Goal: Task Accomplishment & Management: Manage account settings

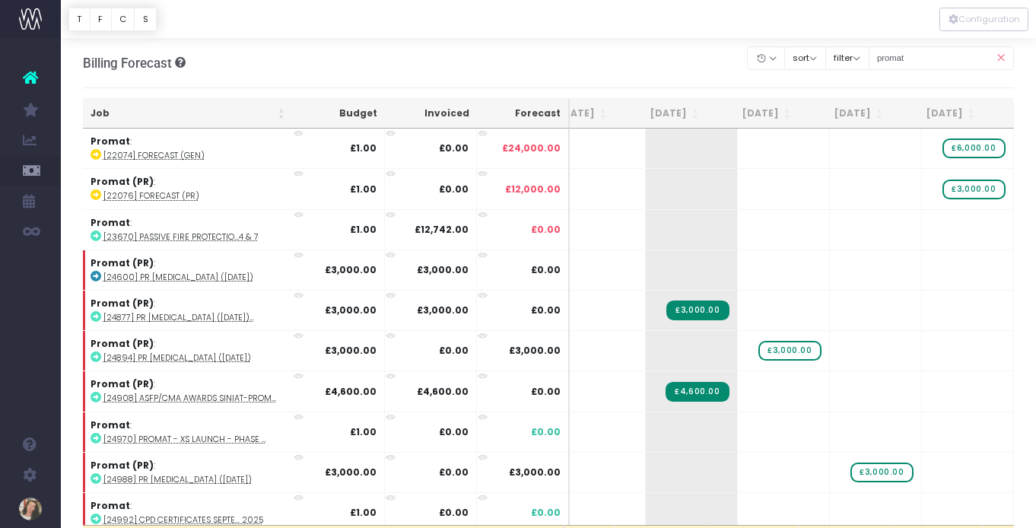
click at [1000, 55] on icon at bounding box center [1000, 58] width 27 height 31
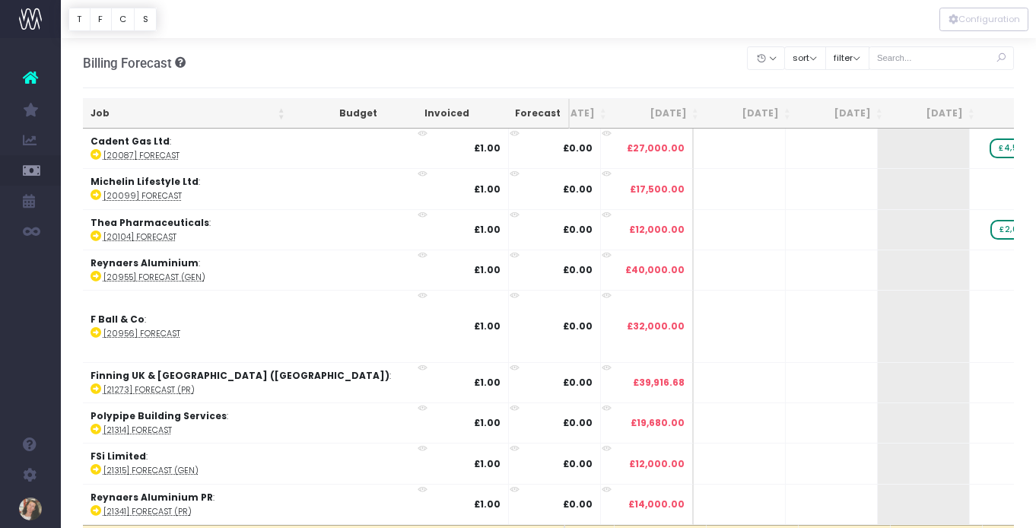
click at [1004, 55] on icon at bounding box center [1000, 58] width 27 height 31
click at [938, 56] on input "text" at bounding box center [942, 58] width 146 height 24
click at [929, 57] on input "text" at bounding box center [942, 58] width 146 height 24
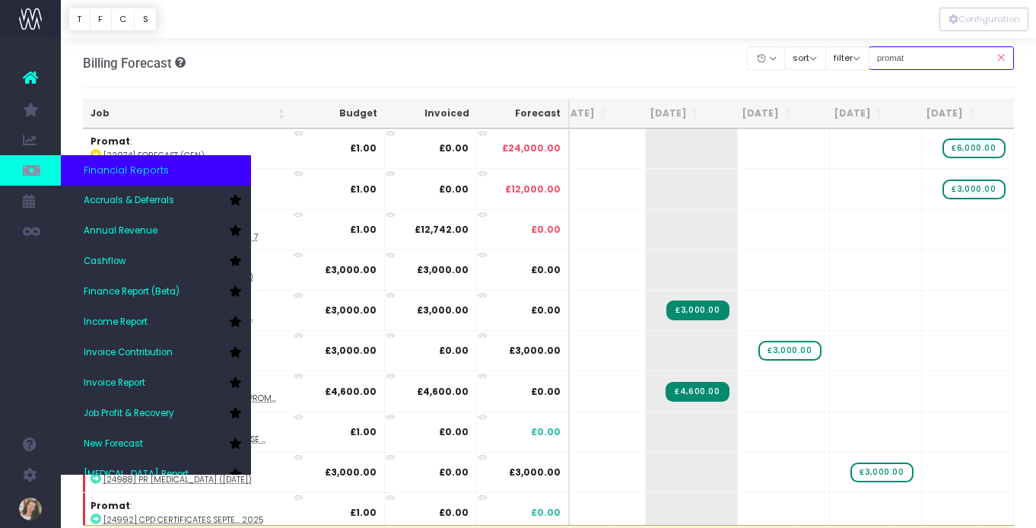
type input "promat"
click at [41, 173] on link at bounding box center [30, 170] width 61 height 30
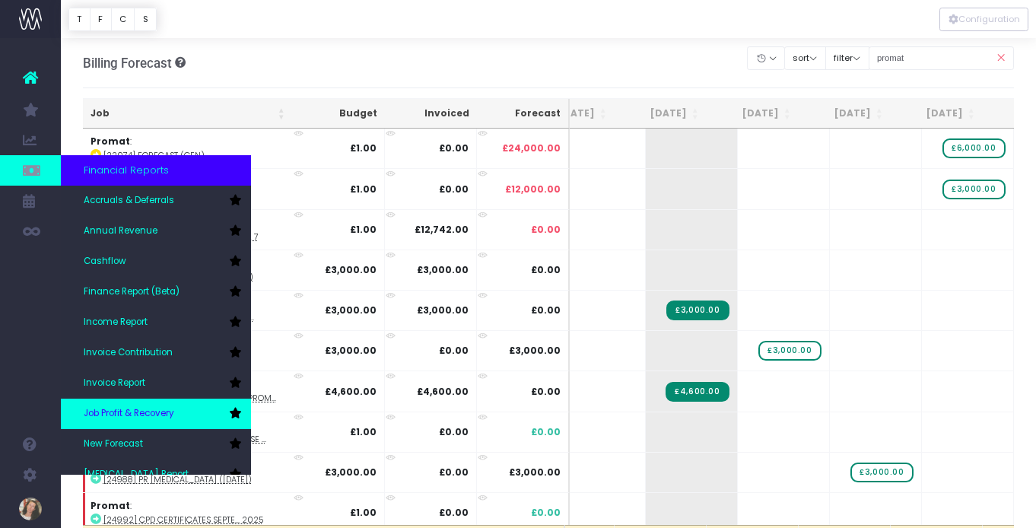
click at [164, 415] on span "Job Profit & Recovery" at bounding box center [129, 414] width 91 height 14
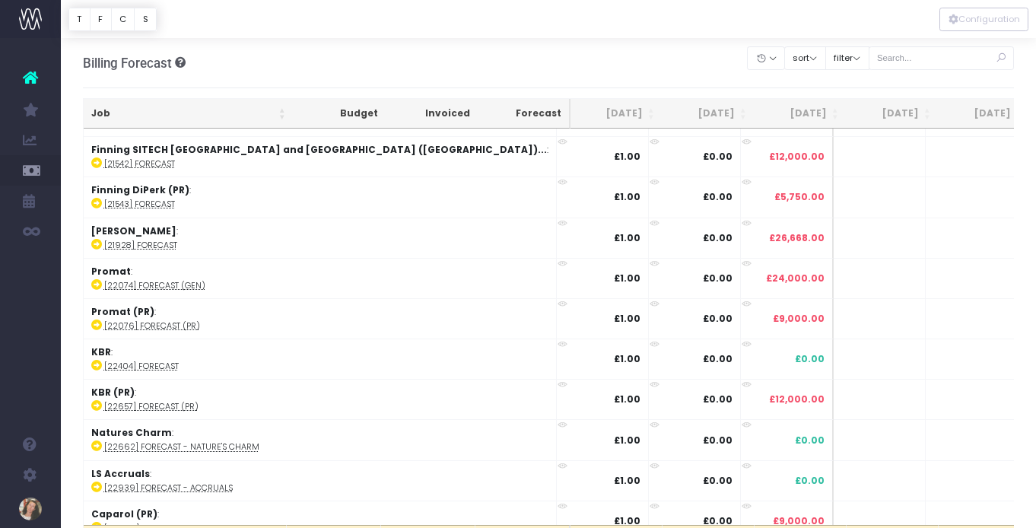
scroll to position [136, 0]
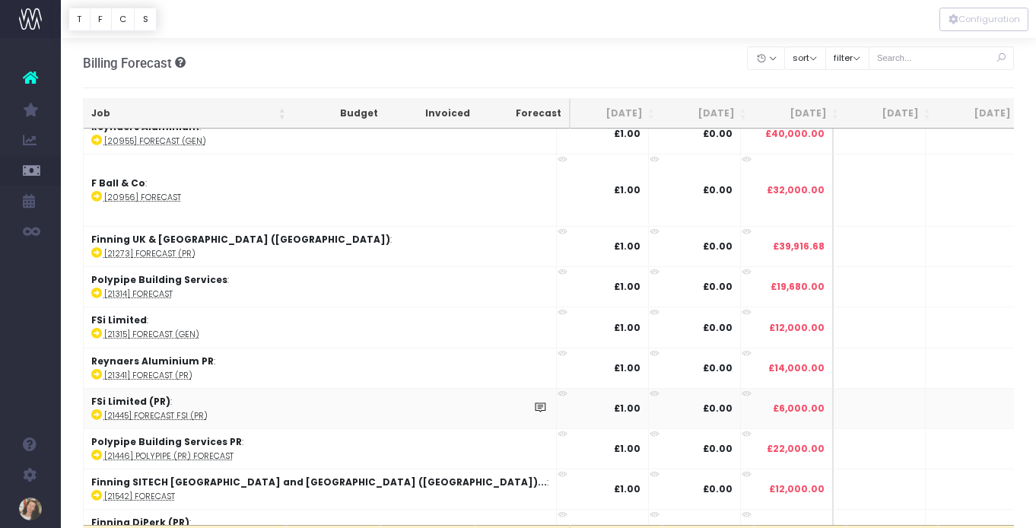
click at [124, 410] on span "Job Profit & Recovery" at bounding box center [104, 414] width 40 height 40
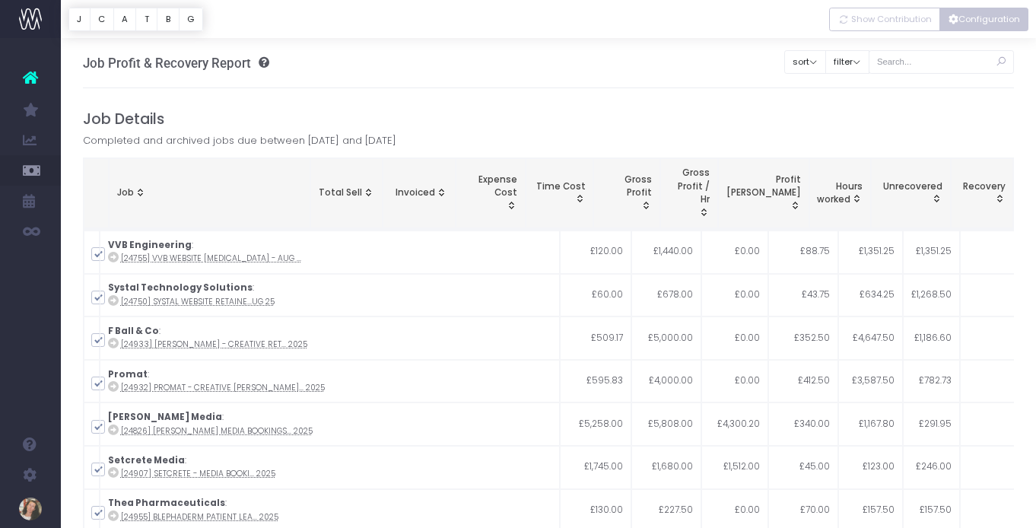
click at [988, 19] on button "Configuration" at bounding box center [984, 20] width 89 height 24
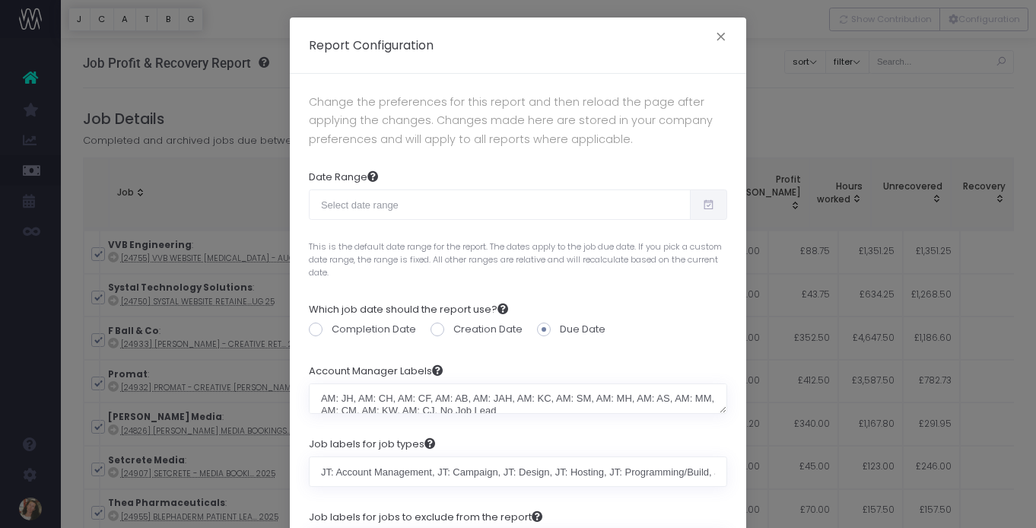
click at [704, 205] on icon at bounding box center [708, 205] width 13 height 0
type input "[DATE]"
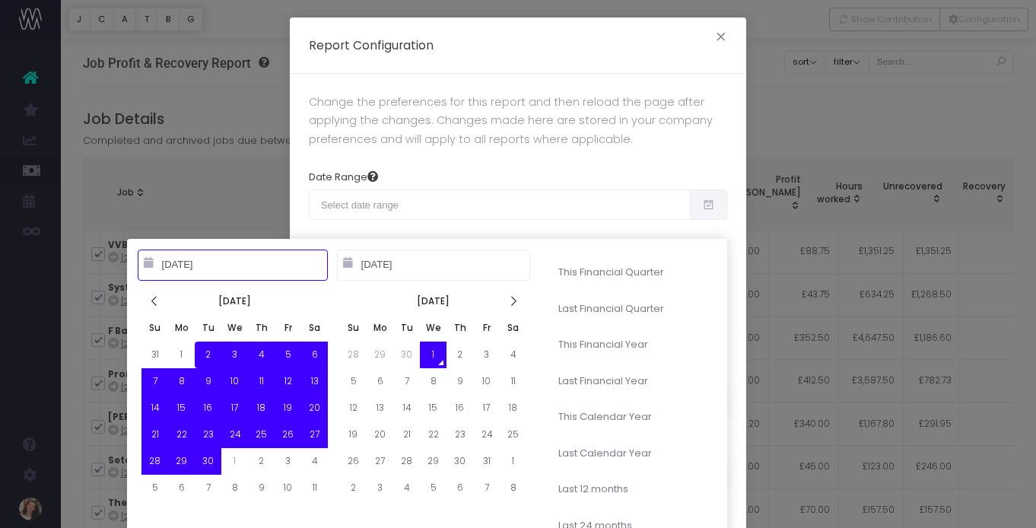
type input "[DATE]"
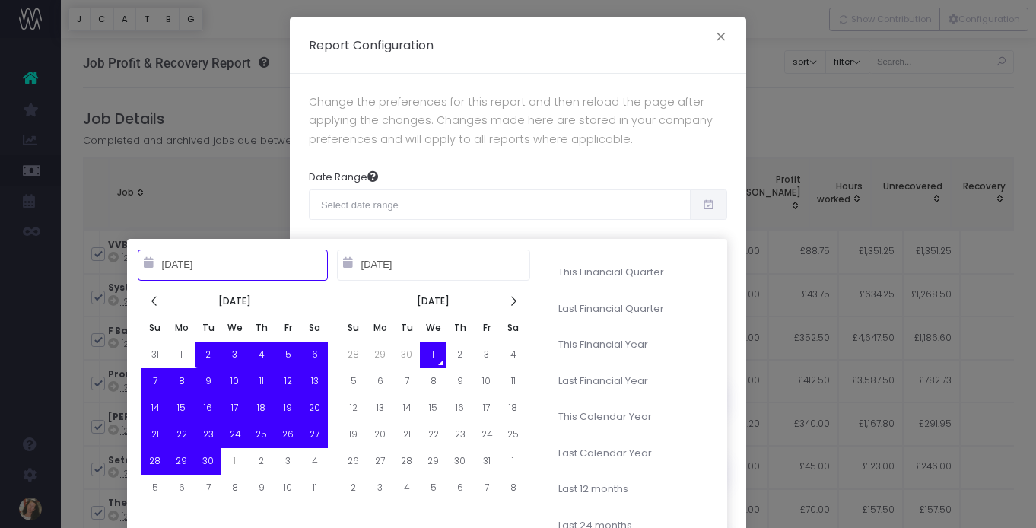
type input "10-01-2025"
type input "09-30-2026"
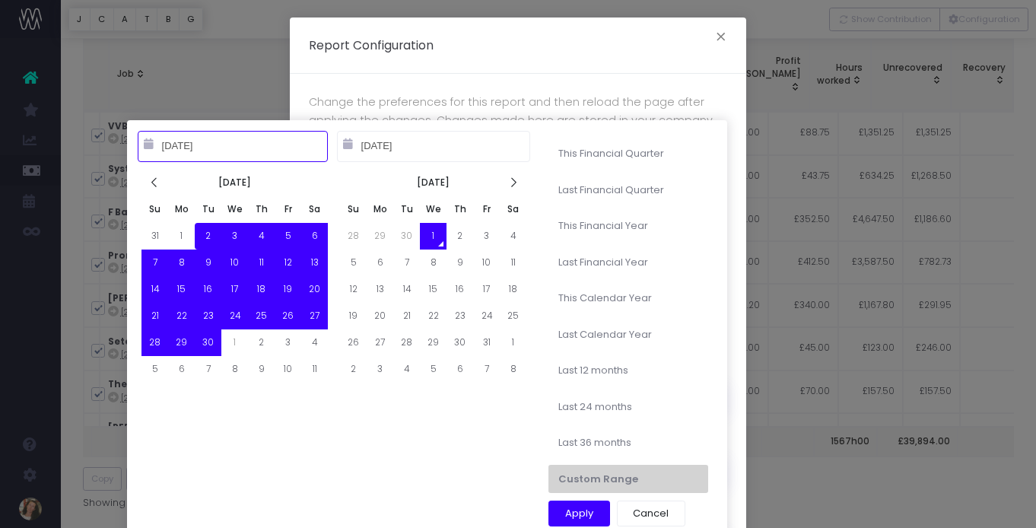
type input "01-01-2024"
type input "12-31-2024"
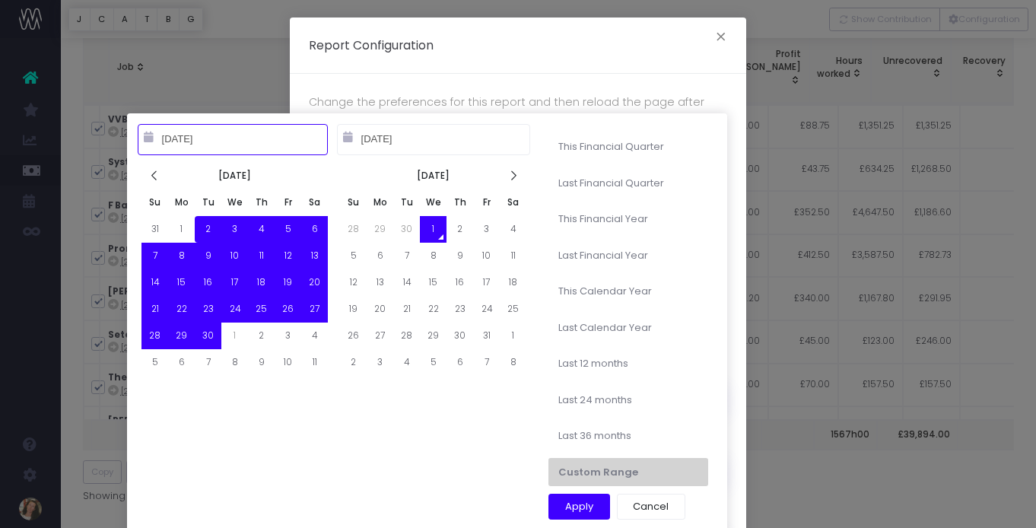
type input "09-02-2025"
type input "10-01-2025"
type input "10-01-2024"
type input "09-30-2025"
click at [617, 356] on li "Last 12 months" at bounding box center [628, 363] width 160 height 29
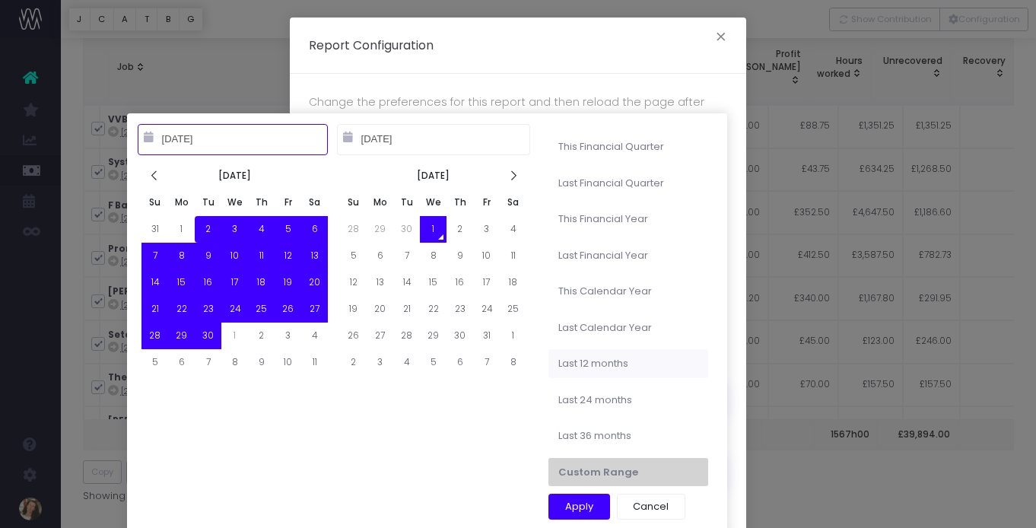
type input "Oct 1st 2024 – Sep 30th 2025"
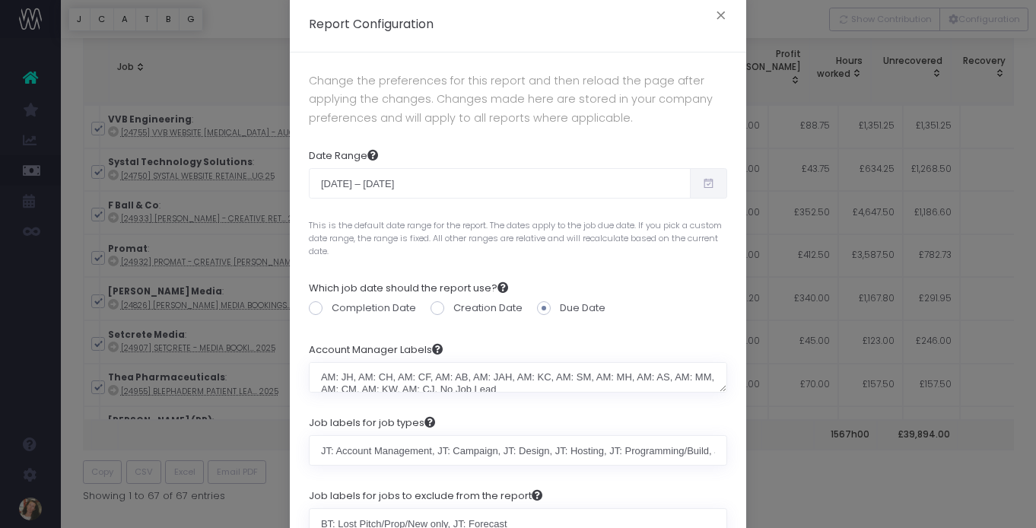
scroll to position [178, 0]
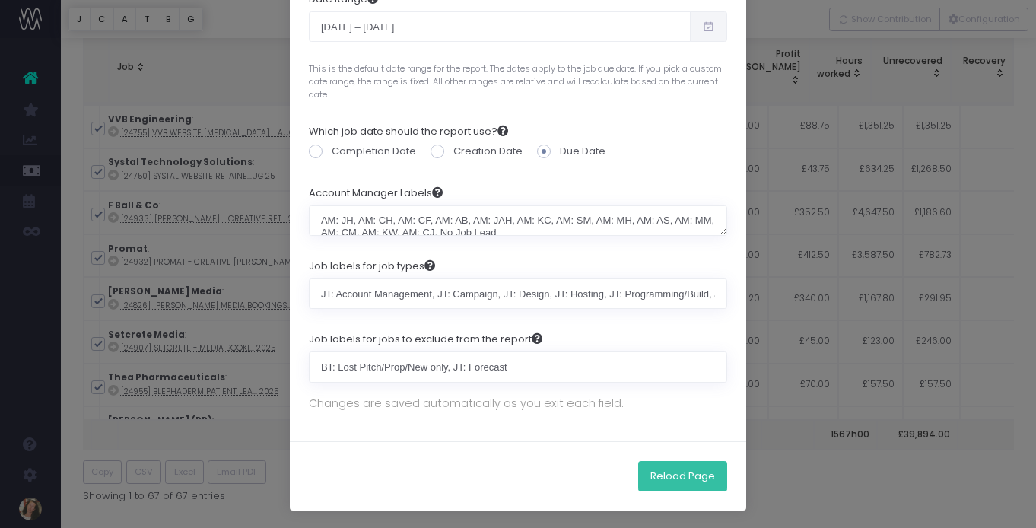
click at [681, 482] on button "Reload Page" at bounding box center [682, 476] width 89 height 30
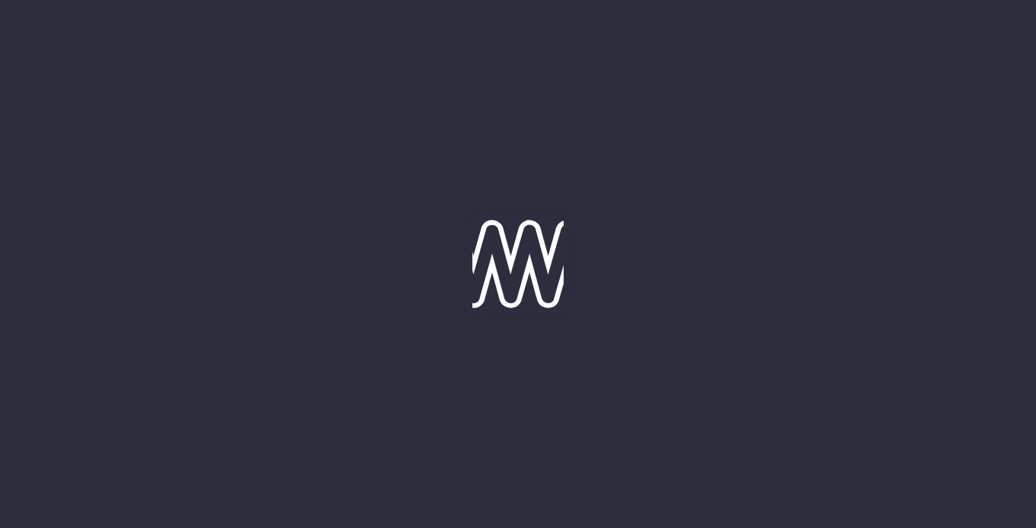
scroll to position [17, 0]
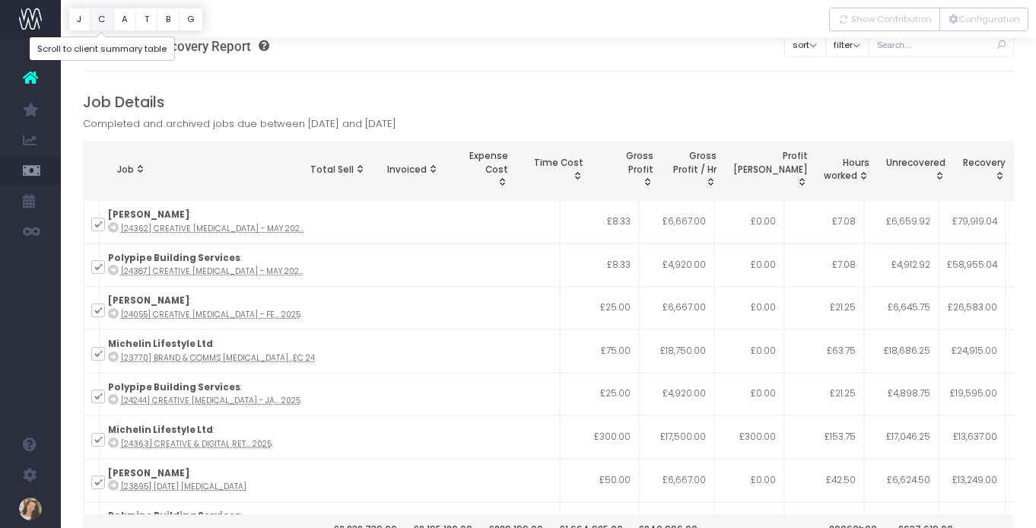
click at [105, 20] on button "C" at bounding box center [102, 20] width 24 height 24
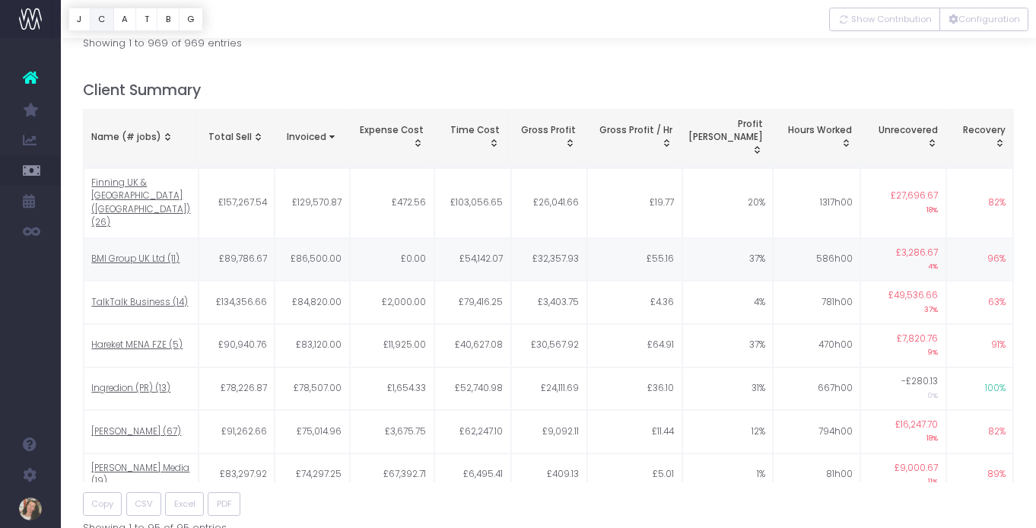
scroll to position [577, 0]
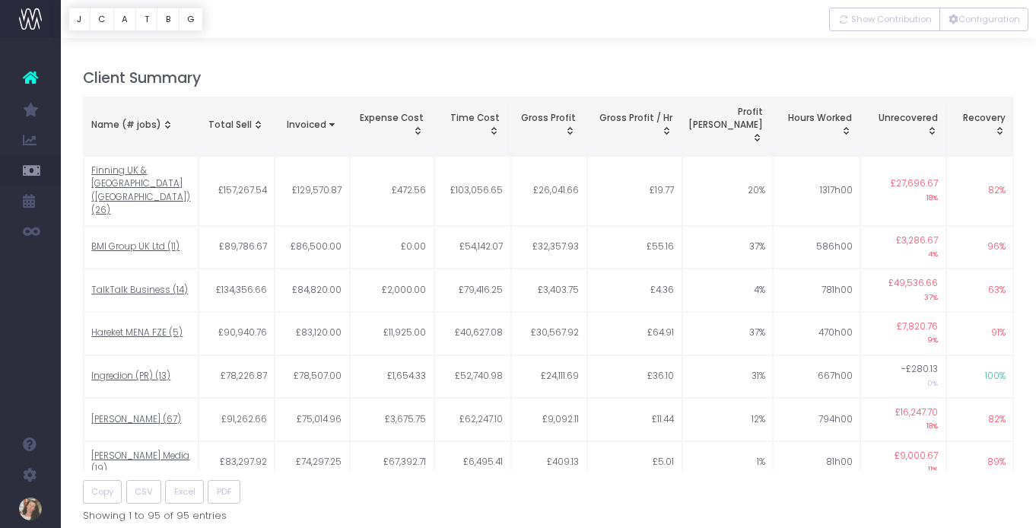
click at [151, 119] on div "Name (# jobs)" at bounding box center [139, 126] width 97 height 14
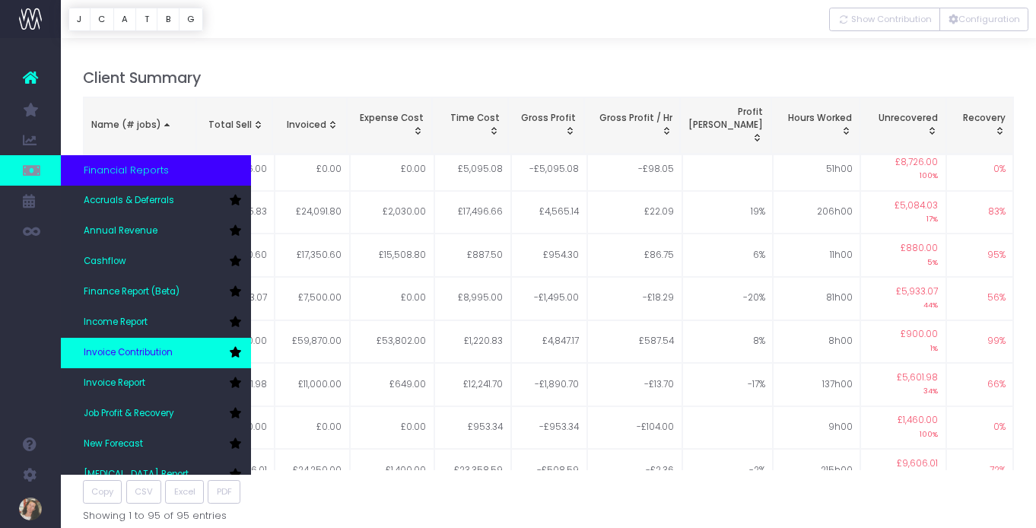
scroll to position [76, 0]
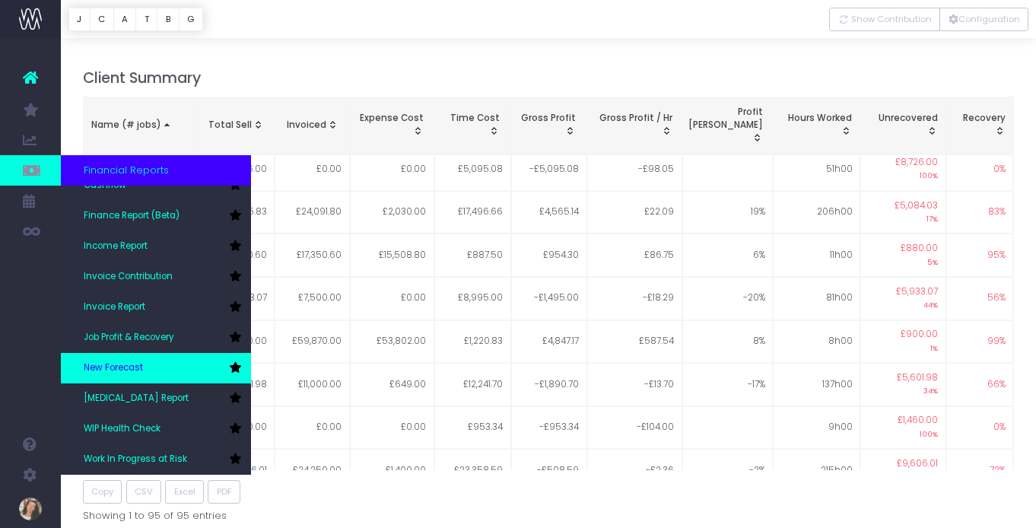
click at [143, 364] on link "New Forecast" at bounding box center [156, 368] width 190 height 30
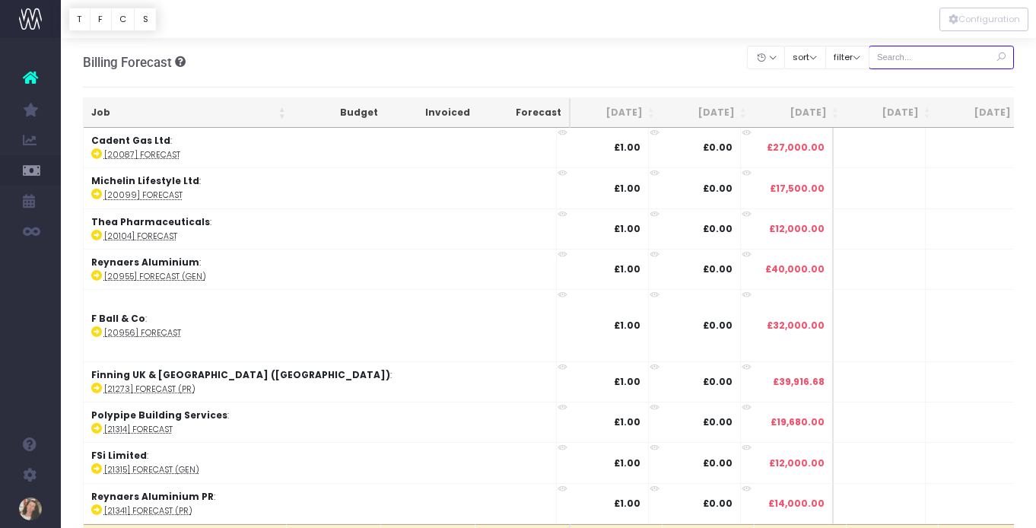
click at [921, 62] on input "text" at bounding box center [942, 58] width 146 height 24
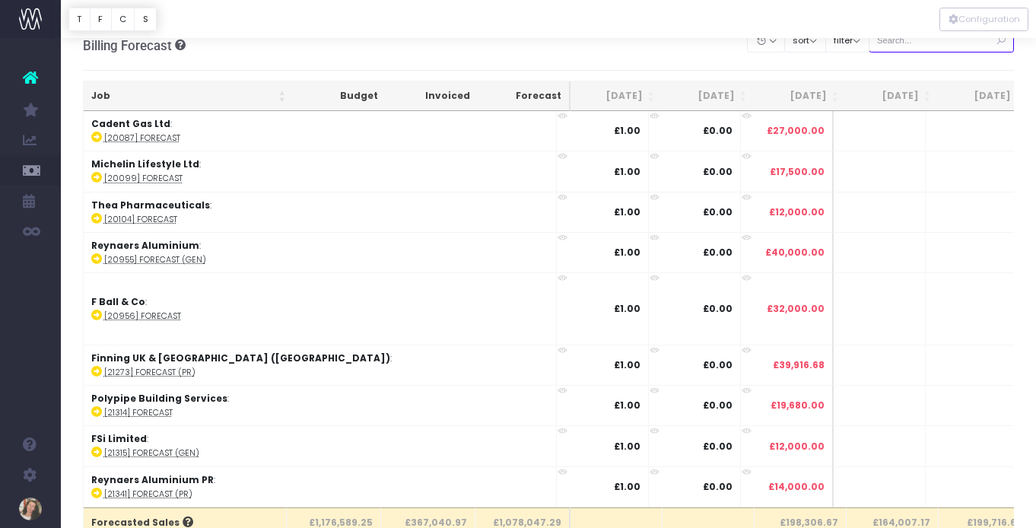
scroll to position [21, 0]
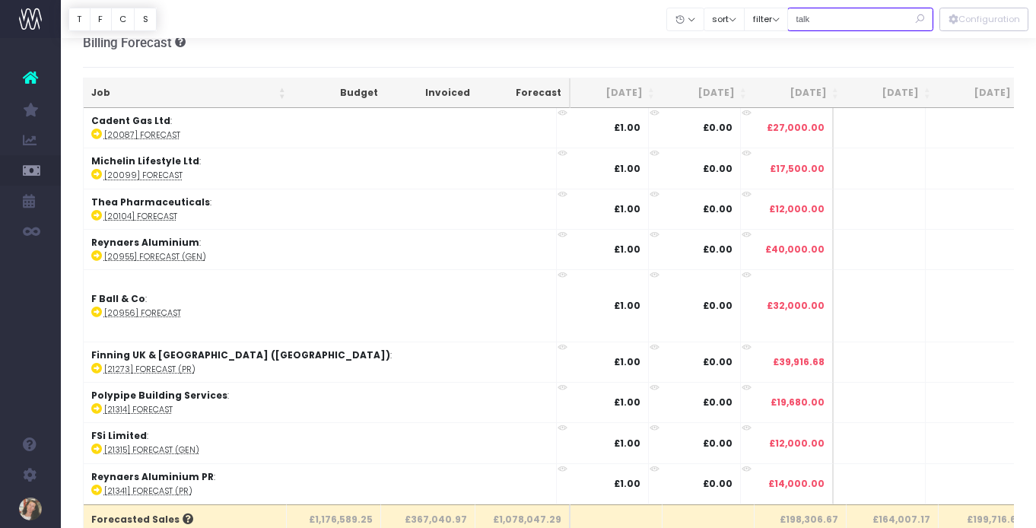
type input "talk"
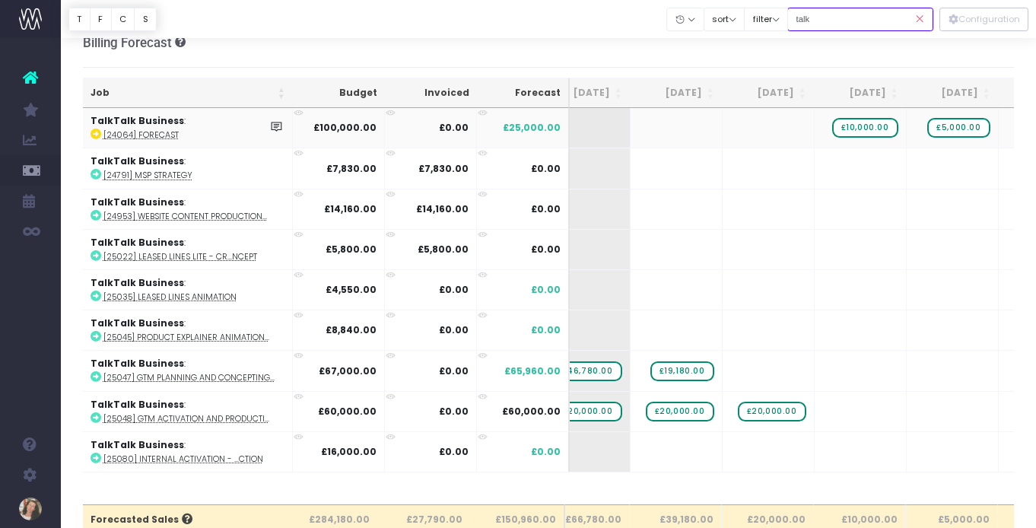
scroll to position [0, 216]
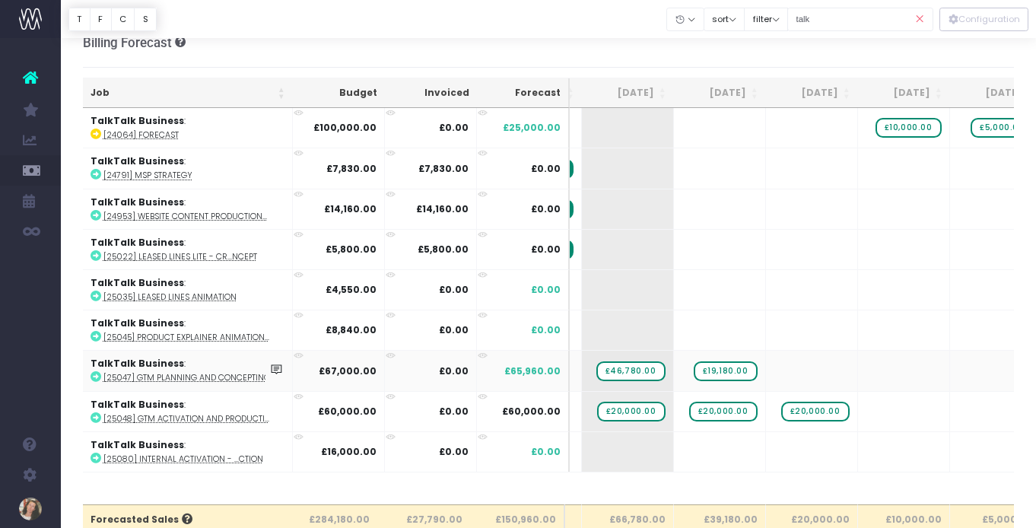
click at [94, 377] on icon at bounding box center [96, 376] width 11 height 11
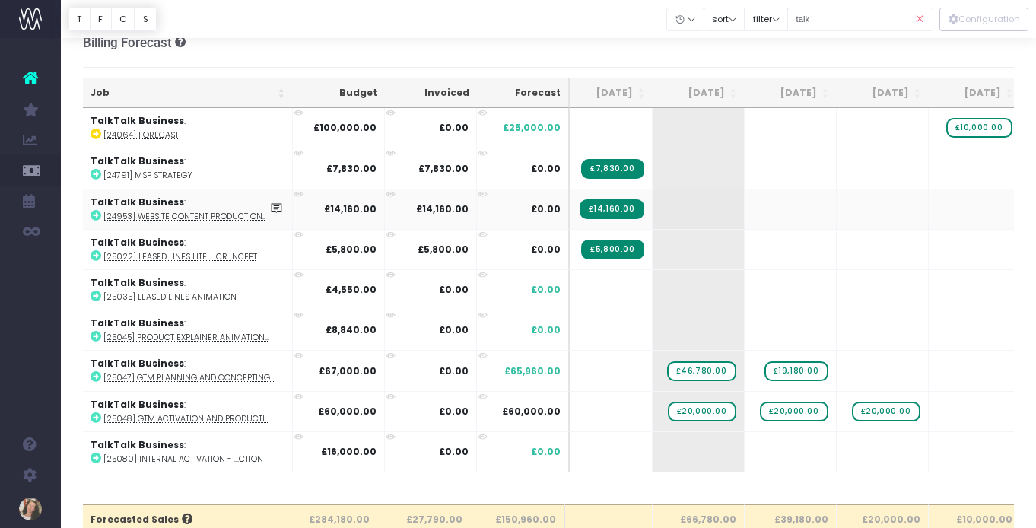
scroll to position [0, 138]
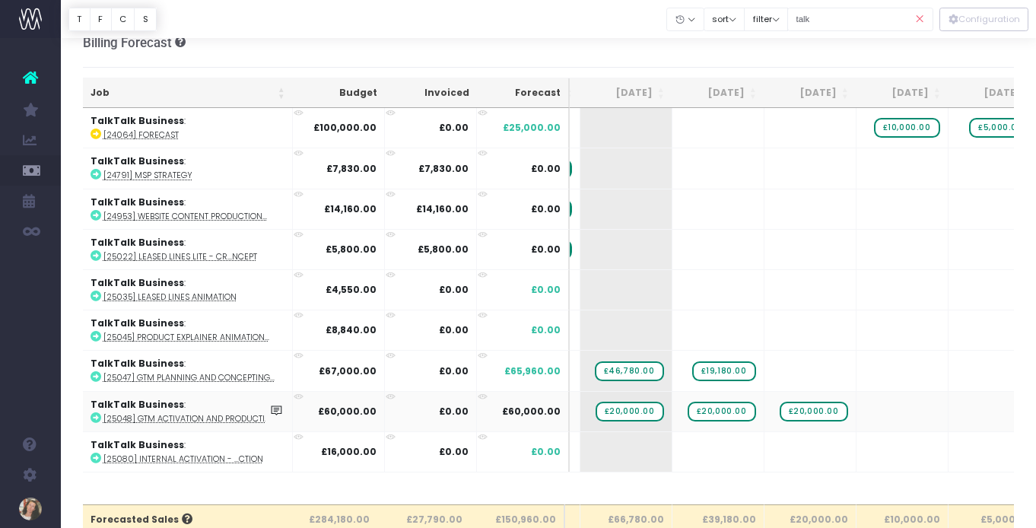
click at [91, 414] on icon at bounding box center [96, 417] width 11 height 11
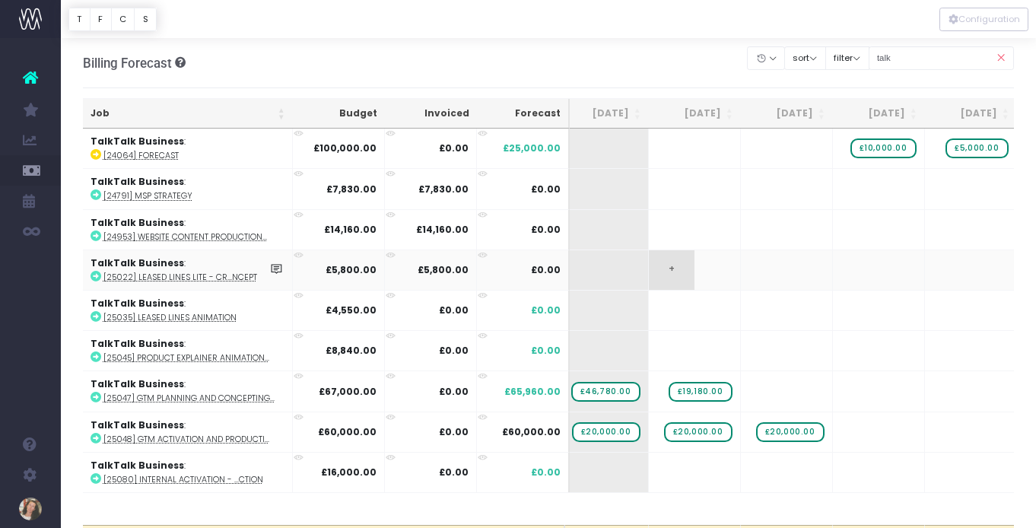
scroll to position [0, 217]
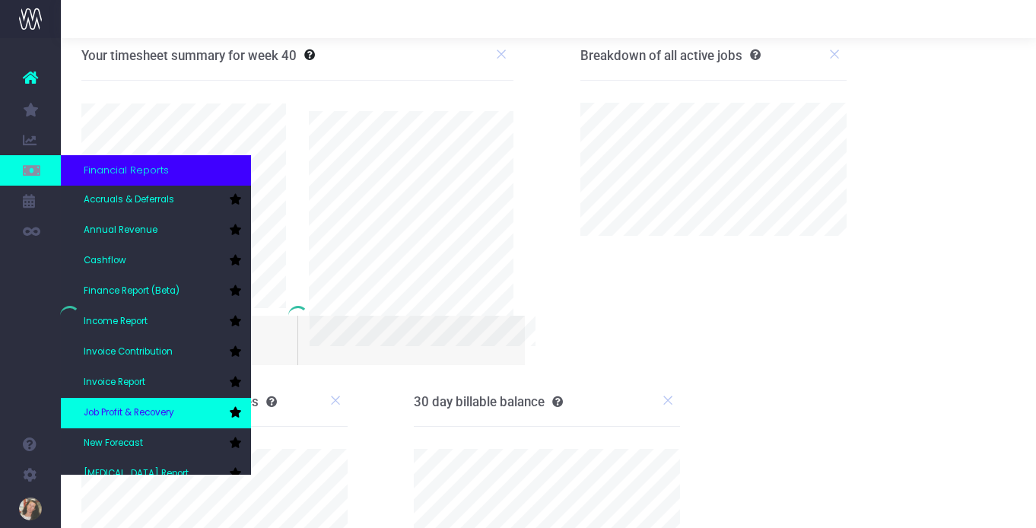
scroll to position [2, 0]
click at [174, 411] on span "Job Profit & Recovery" at bounding box center [129, 412] width 91 height 14
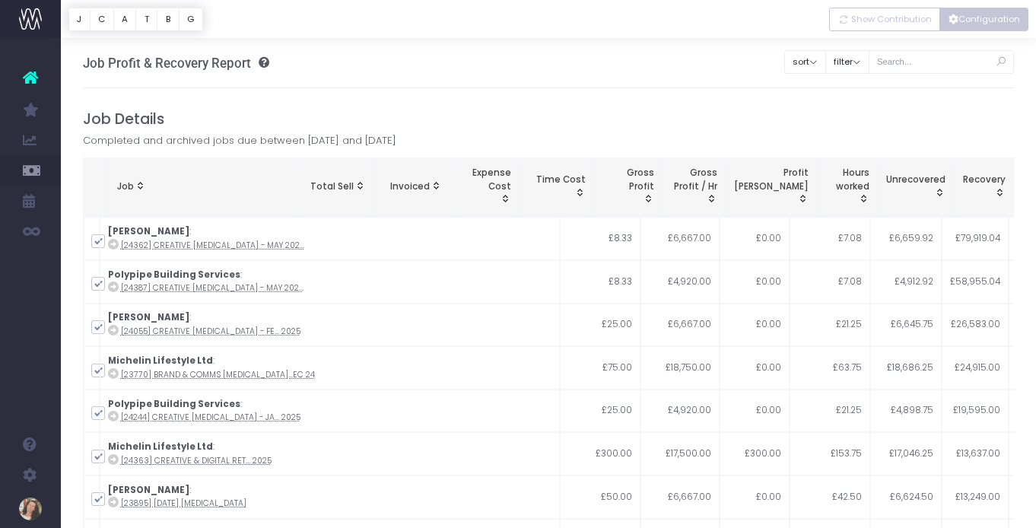
click at [990, 23] on button "Configuration" at bounding box center [984, 20] width 89 height 24
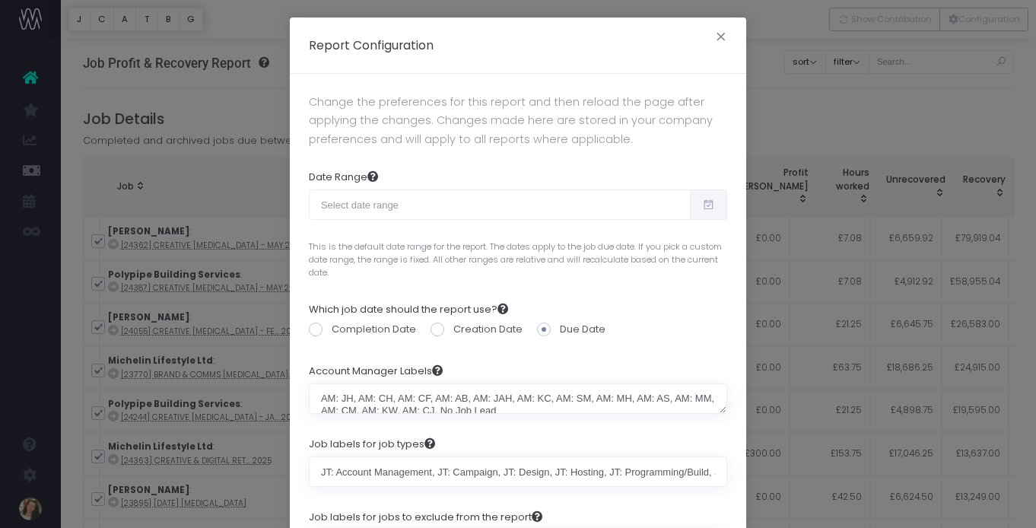
click at [714, 205] on icon at bounding box center [708, 205] width 13 height 0
type input "09-02-2025"
type input "10-01-2025"
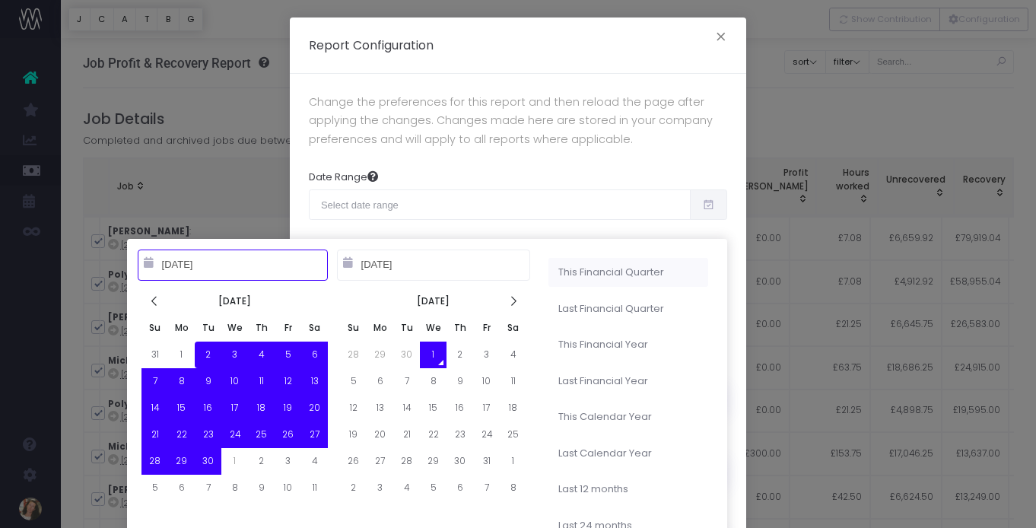
type input "10-01-2025"
type input "12-31-2025"
type input "09-02-2025"
type input "10-01-2025"
type input "01-01-2025"
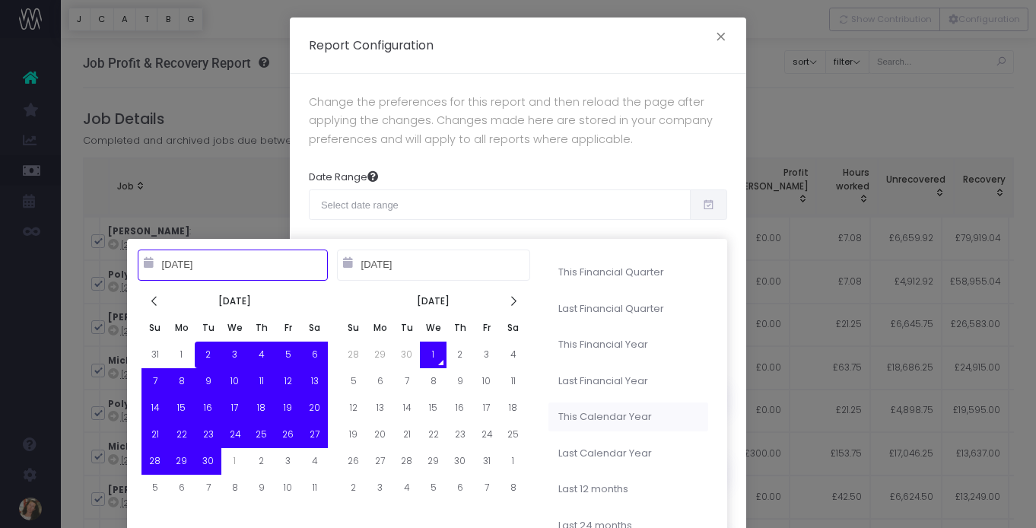
type input "12-31-2025"
type input "09-02-2025"
type input "10-01-2025"
type input "01-01-2024"
type input "12-31-2024"
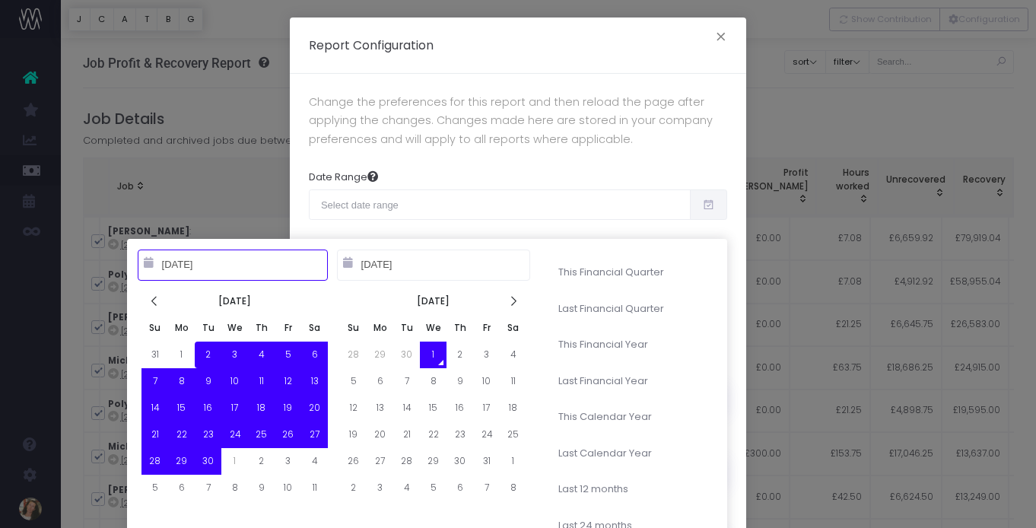
type input "09-02-2025"
type input "10-01-2025"
type input "10-01-2024"
type input "09-30-2025"
click at [613, 485] on li "Last 12 months" at bounding box center [628, 489] width 160 height 29
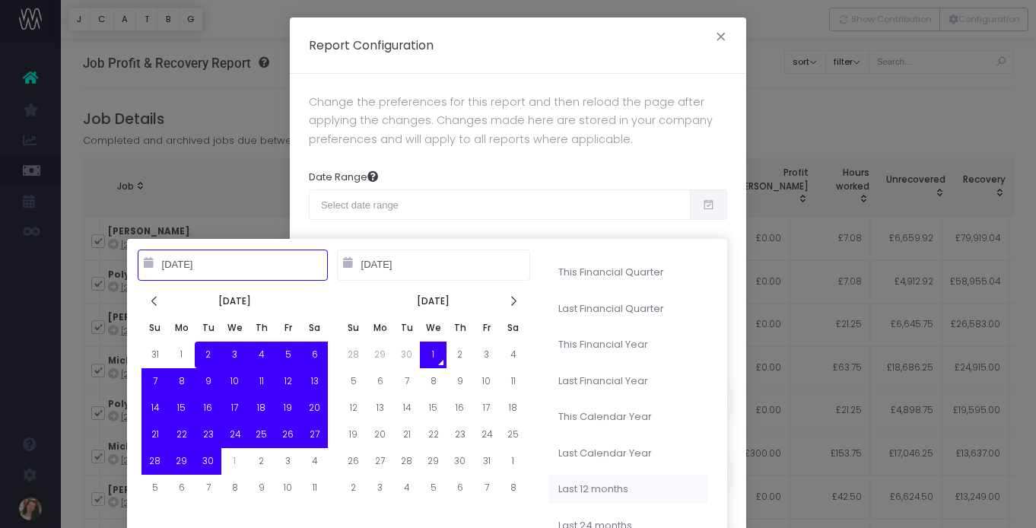
type input "Oct 1st 2024 – Sep 30th 2025"
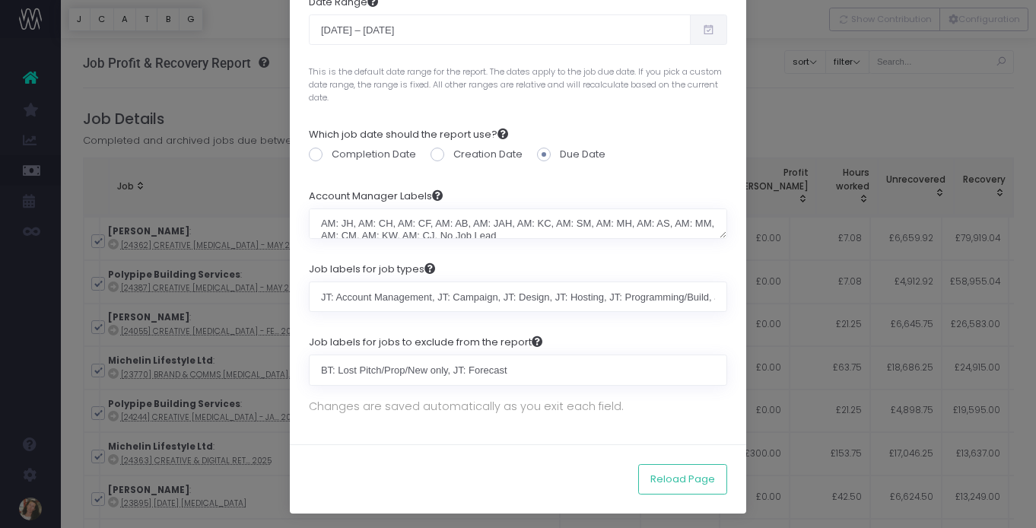
scroll to position [178, 0]
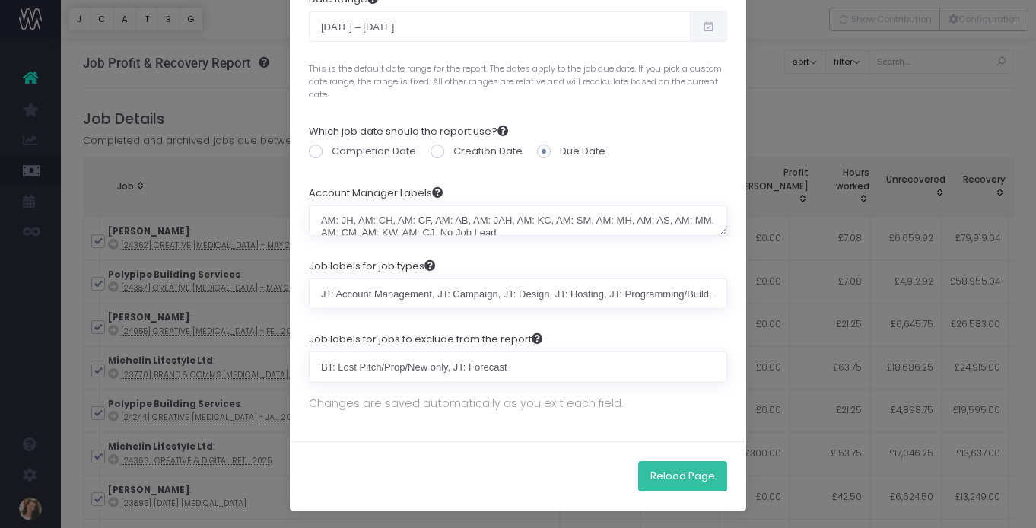
click at [689, 478] on button "Reload Page" at bounding box center [682, 476] width 89 height 30
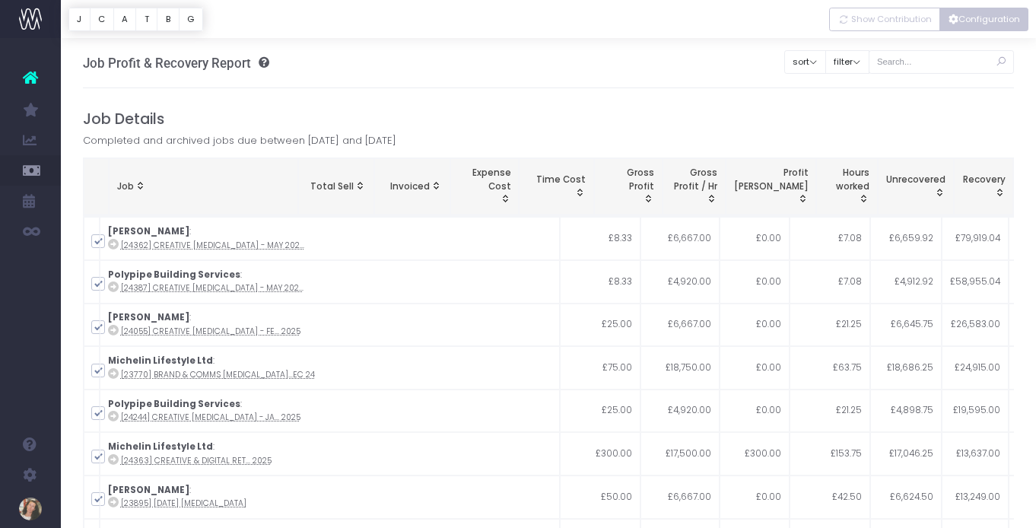
click at [976, 17] on button "Configuration" at bounding box center [984, 20] width 89 height 24
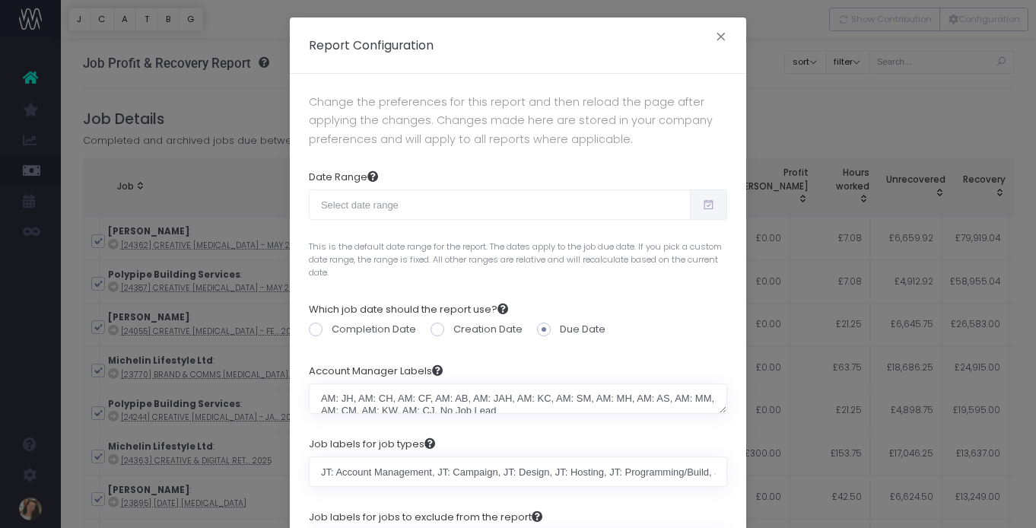
click at [704, 205] on icon at bounding box center [708, 205] width 13 height 0
type input "09-02-2025"
type input "10-01-2025"
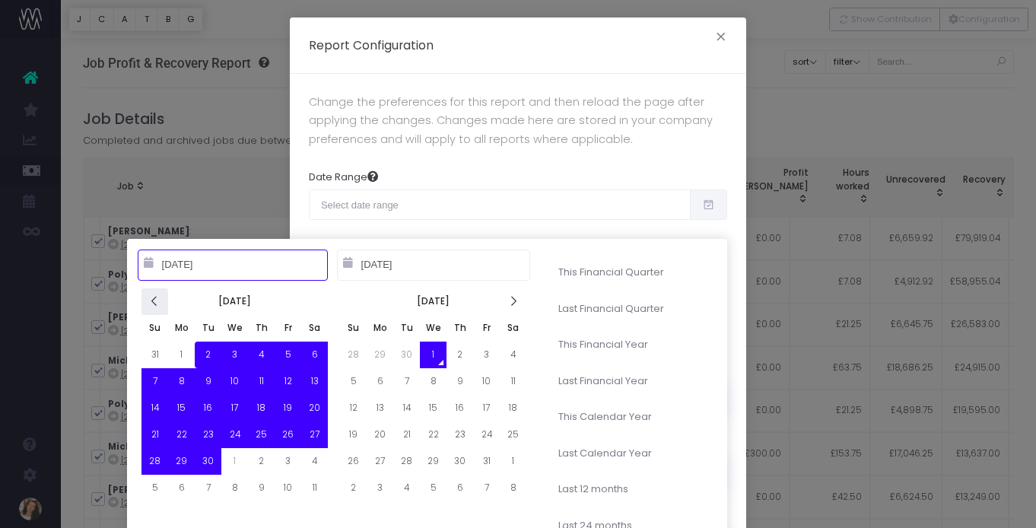
click at [151, 303] on icon at bounding box center [154, 301] width 13 height 13
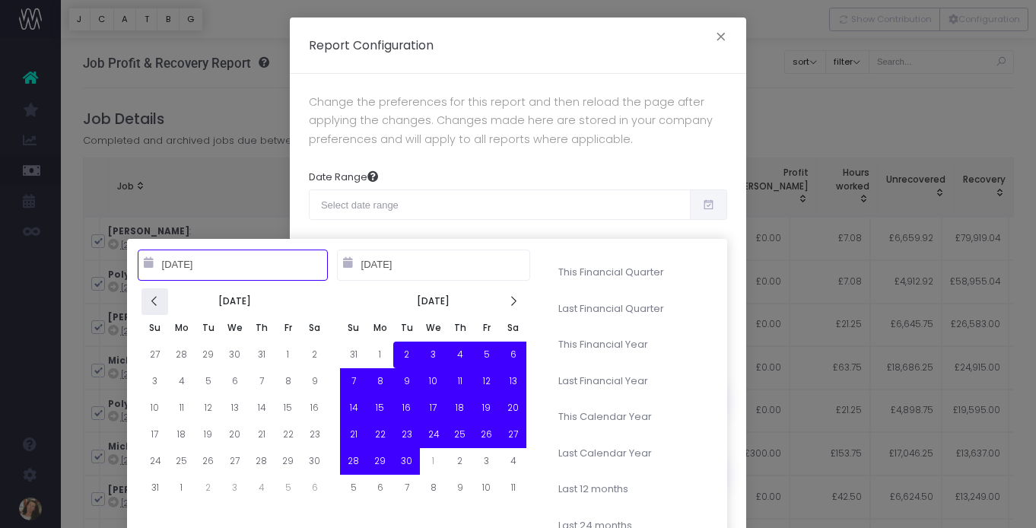
click at [151, 303] on icon at bounding box center [154, 301] width 13 height 13
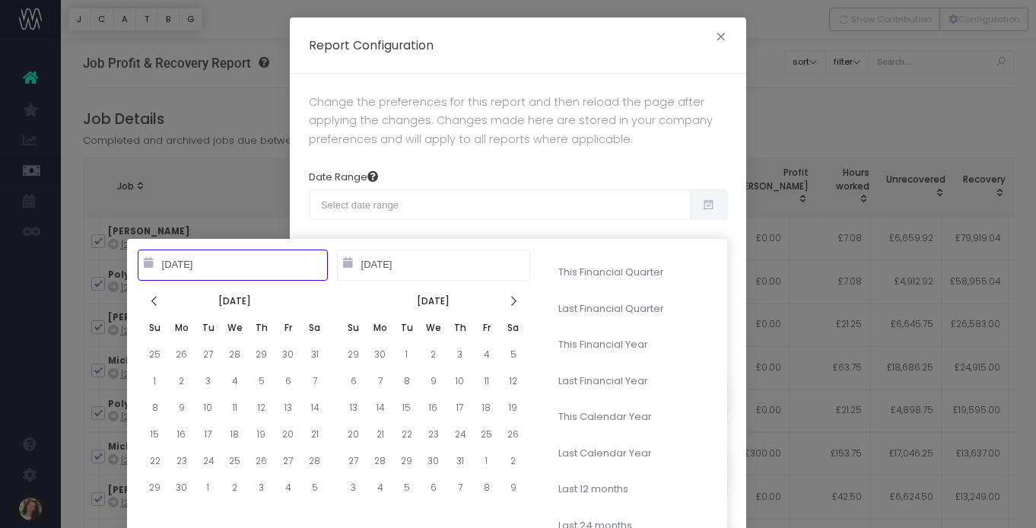
click at [151, 303] on icon at bounding box center [154, 301] width 13 height 13
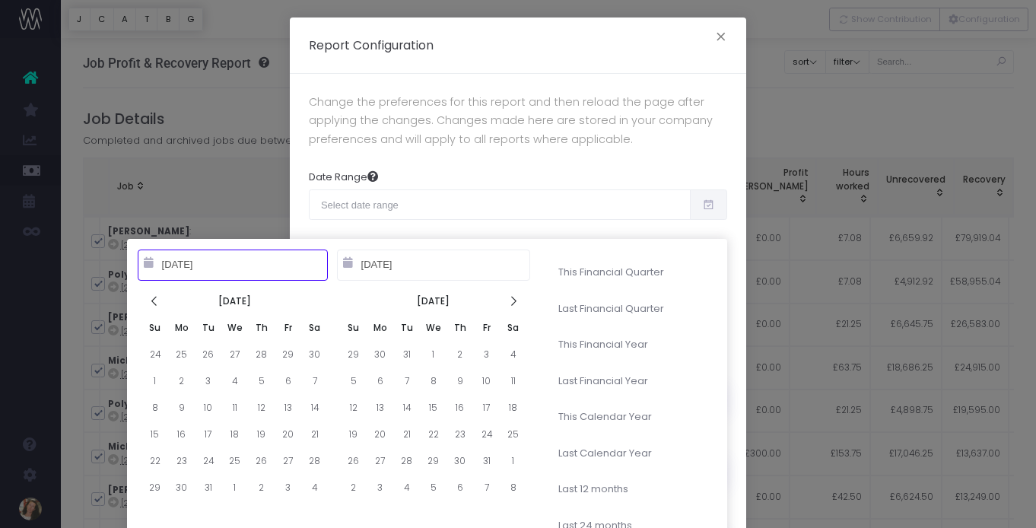
click at [151, 303] on icon at bounding box center [154, 301] width 13 height 13
type input "10-01-2024"
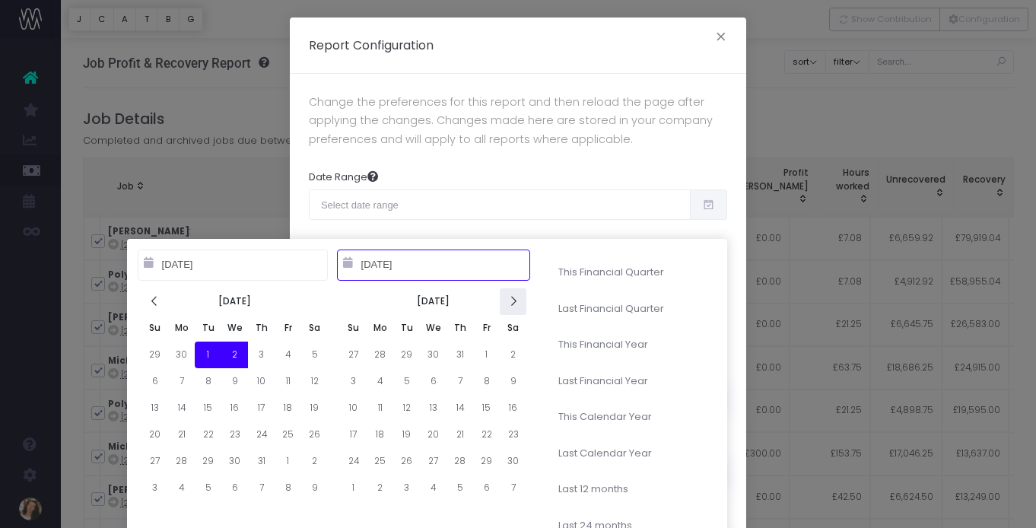
click at [507, 305] on icon at bounding box center [513, 301] width 13 height 13
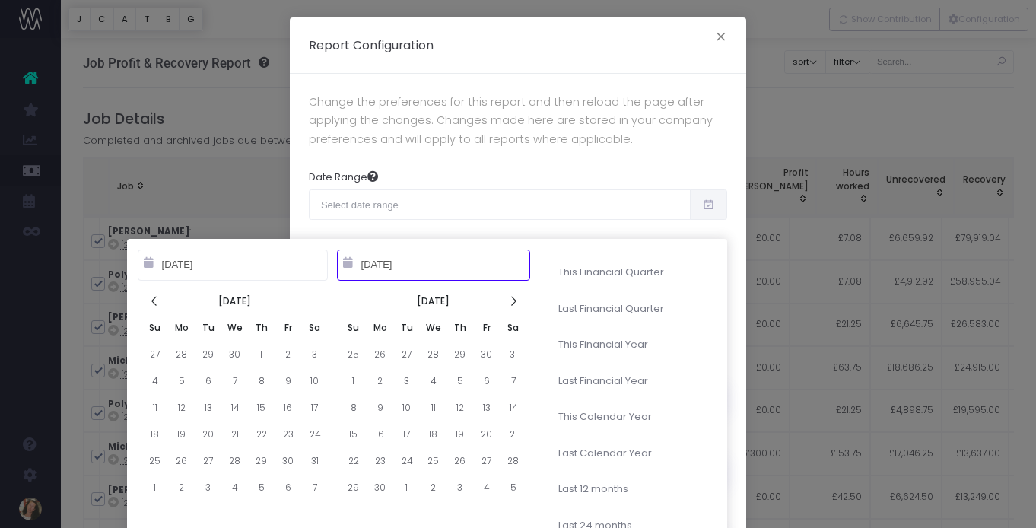
click at [507, 305] on icon at bounding box center [513, 301] width 13 height 13
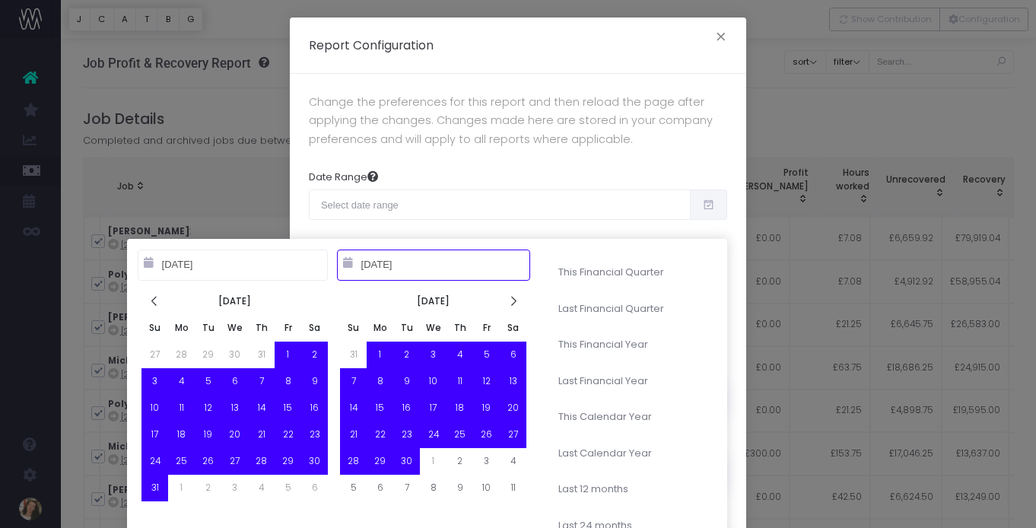
type input "09-30-2025"
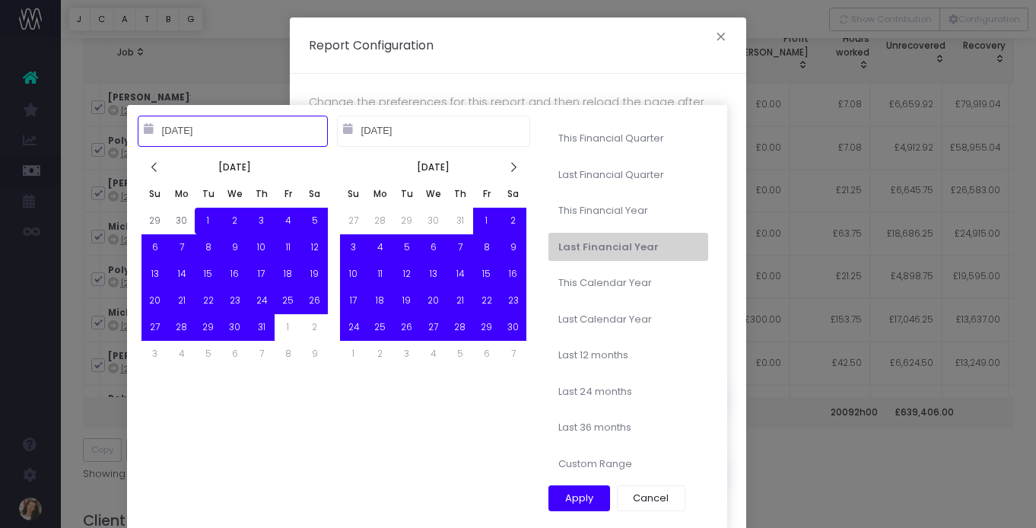
type input "10-01-2024"
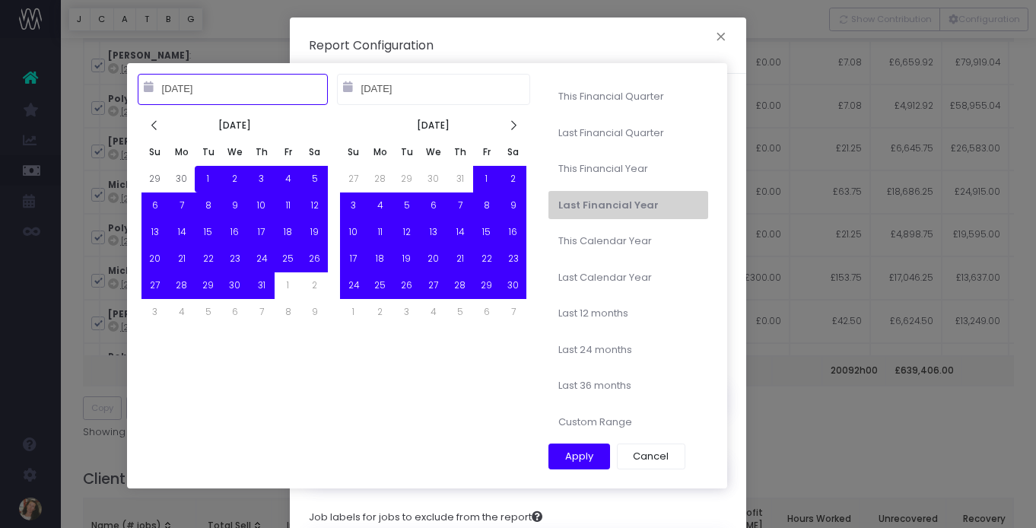
scroll to position [179, 0]
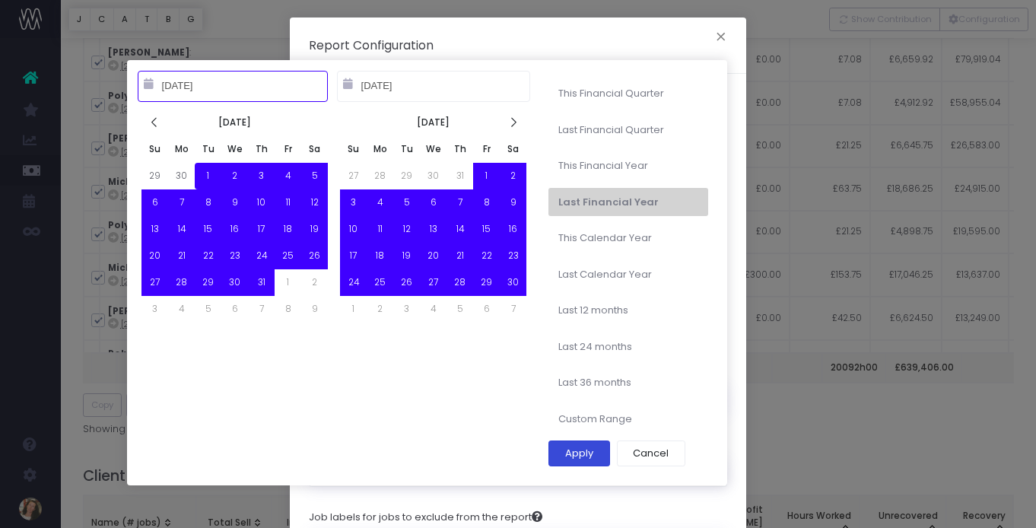
click at [579, 452] on button "Apply" at bounding box center [579, 453] width 62 height 26
type input "Oct 1st 2024 – Sep 30th 2025"
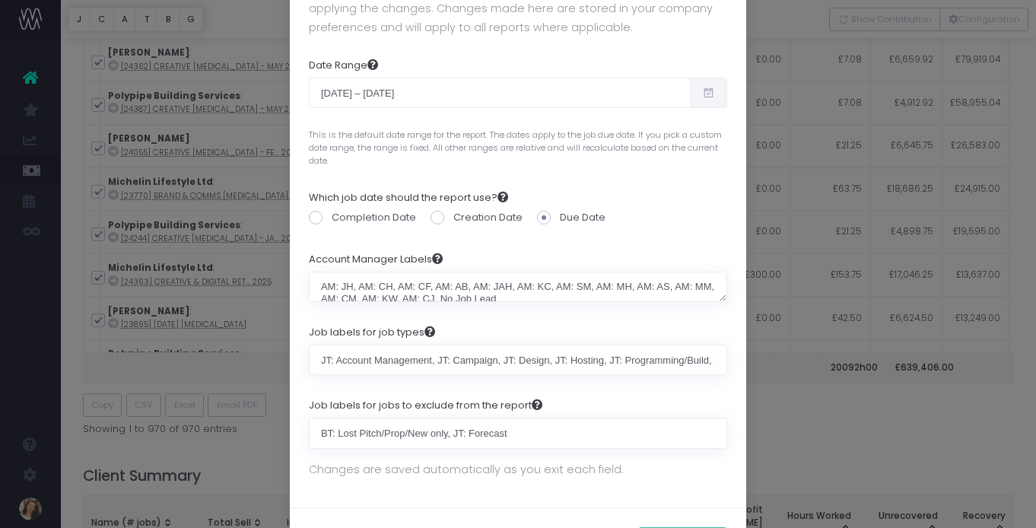
scroll to position [178, 0]
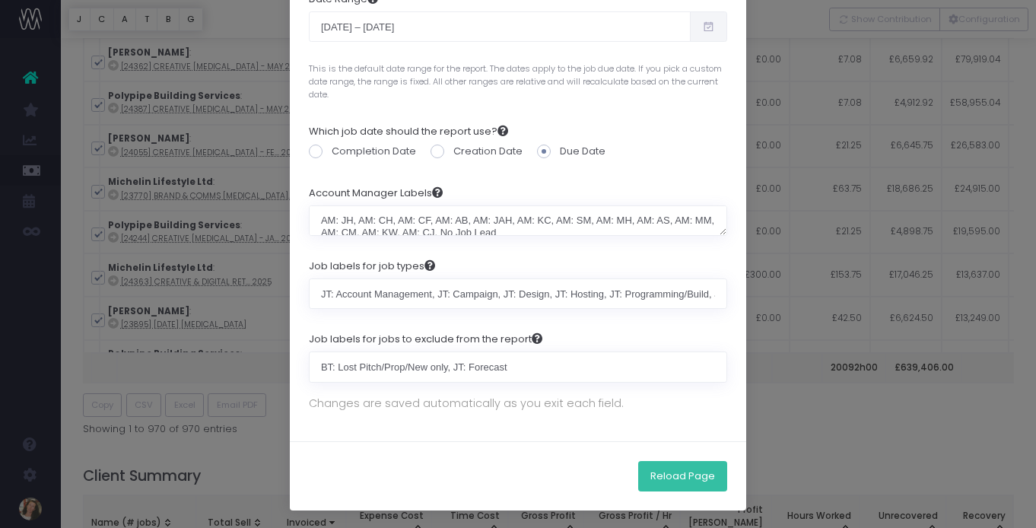
click at [691, 476] on button "Reload Page" at bounding box center [682, 476] width 89 height 30
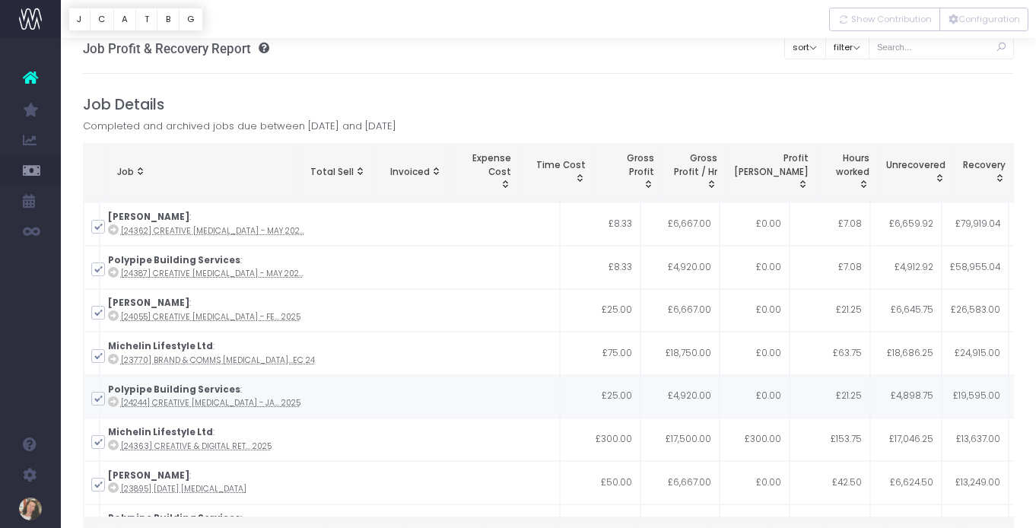
scroll to position [9, 0]
